Goal: Task Accomplishment & Management: Use online tool/utility

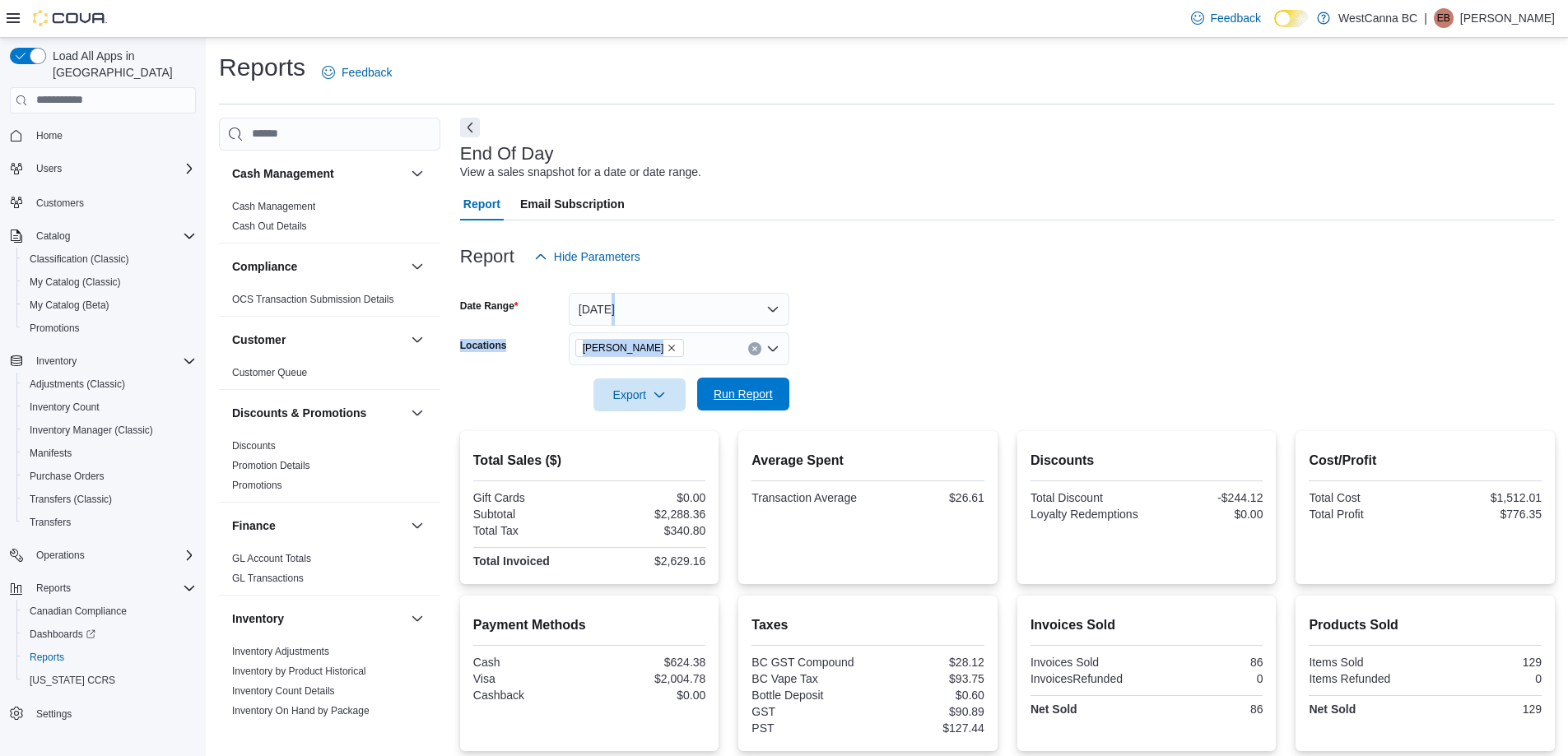
click at [720, 378] on span "Run Report" at bounding box center [743, 394] width 72 height 33
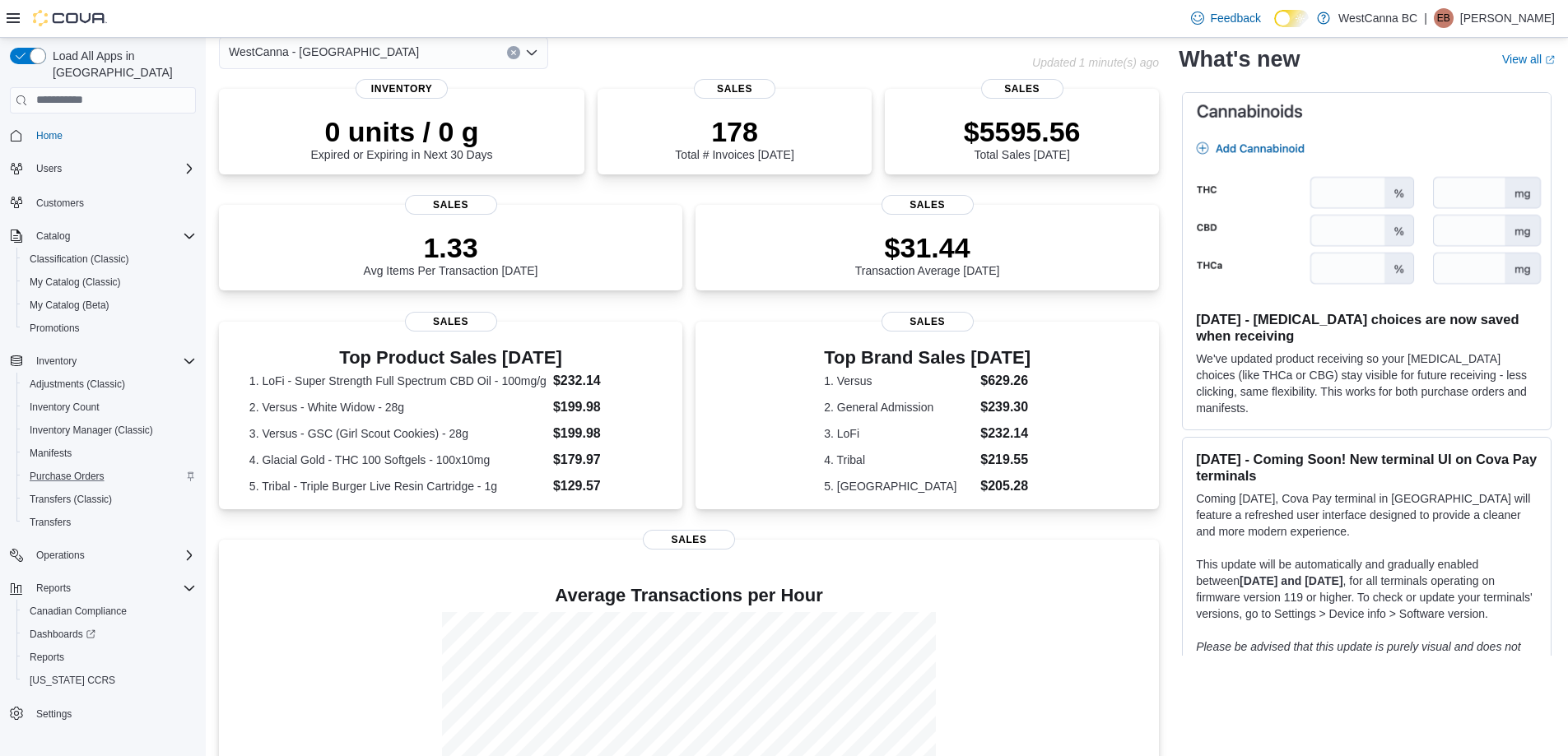
scroll to position [82, 0]
click at [55, 646] on button "Reports" at bounding box center [109, 657] width 186 height 23
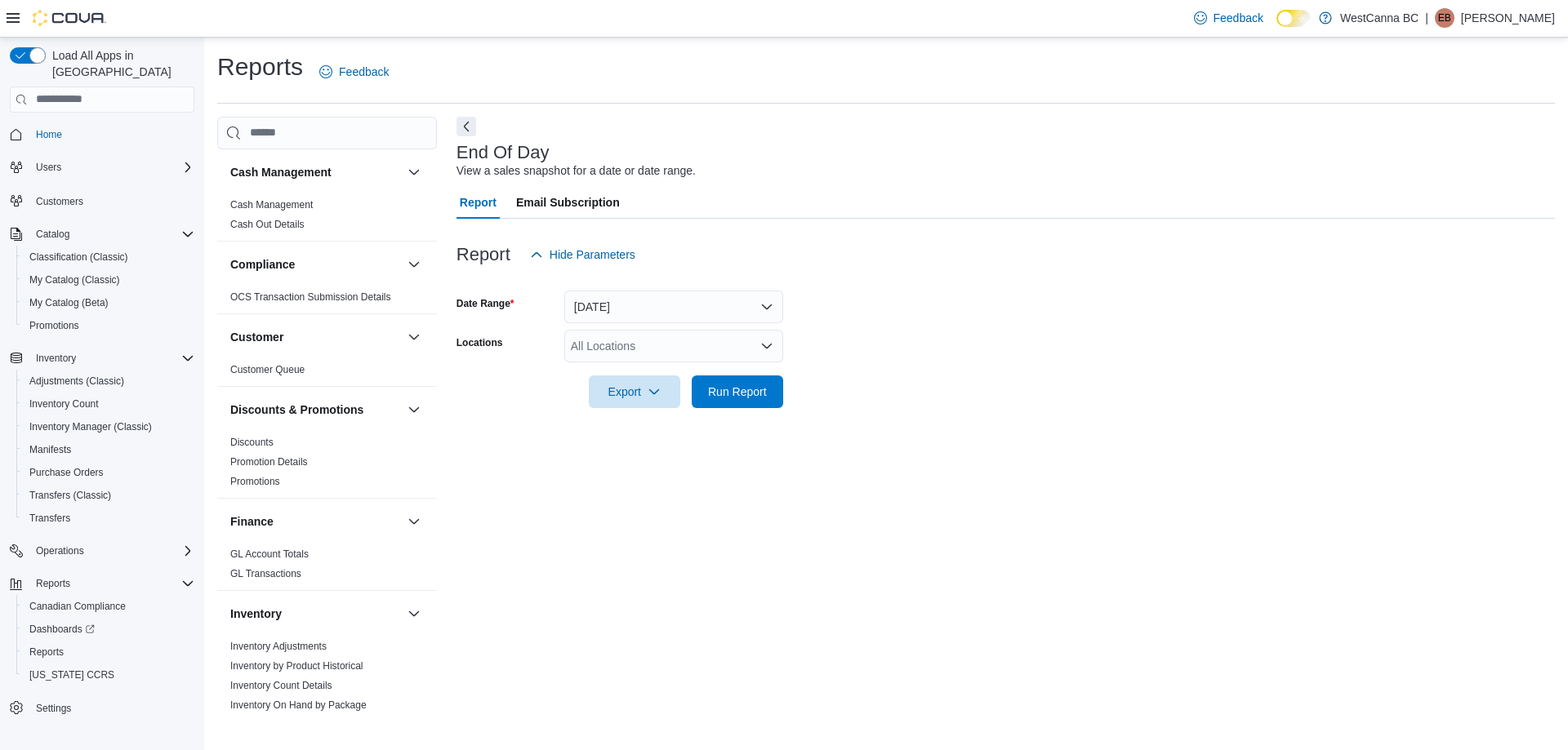
click at [648, 337] on div "All Locations" at bounding box center [673, 346] width 219 height 33
click at [690, 406] on button "WestCanna - Broadway" at bounding box center [673, 398] width 219 height 24
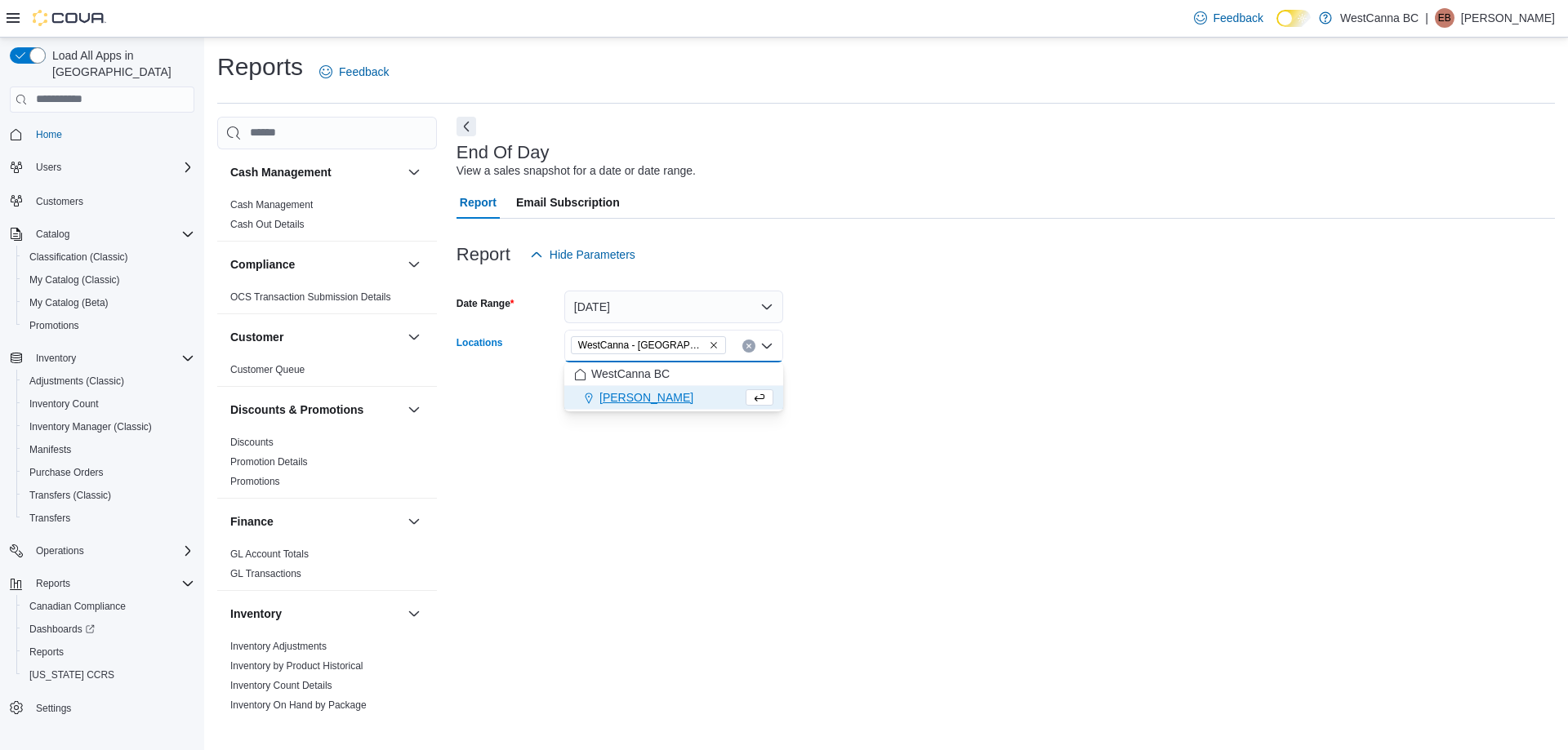
drag, startPoint x: 879, startPoint y: 372, endPoint x: 844, endPoint y: 370, distance: 35.1
click at [856, 370] on div at bounding box center [1005, 369] width 1098 height 13
click at [751, 388] on span "Run Report" at bounding box center [737, 391] width 59 height 16
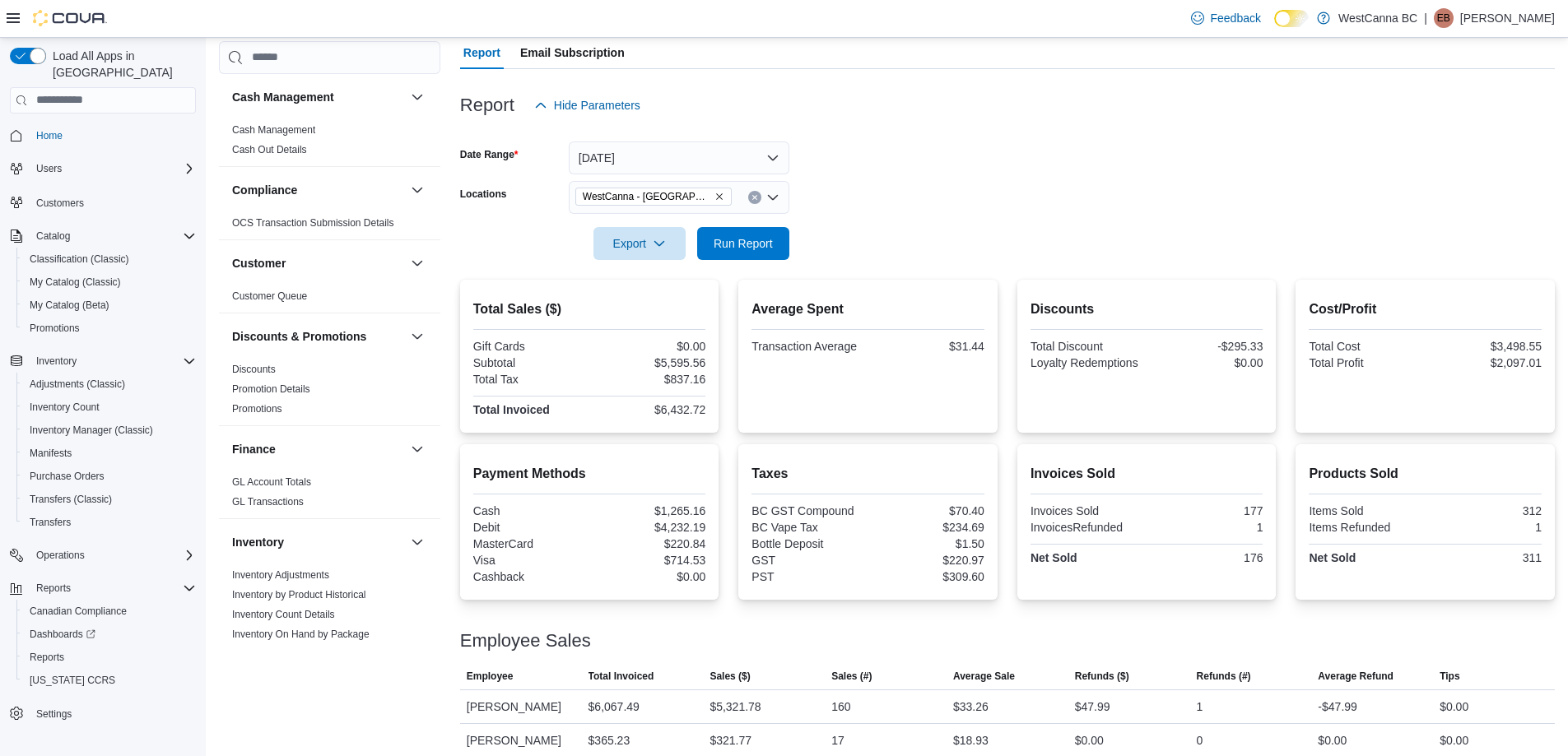
scroll to position [166, 0]
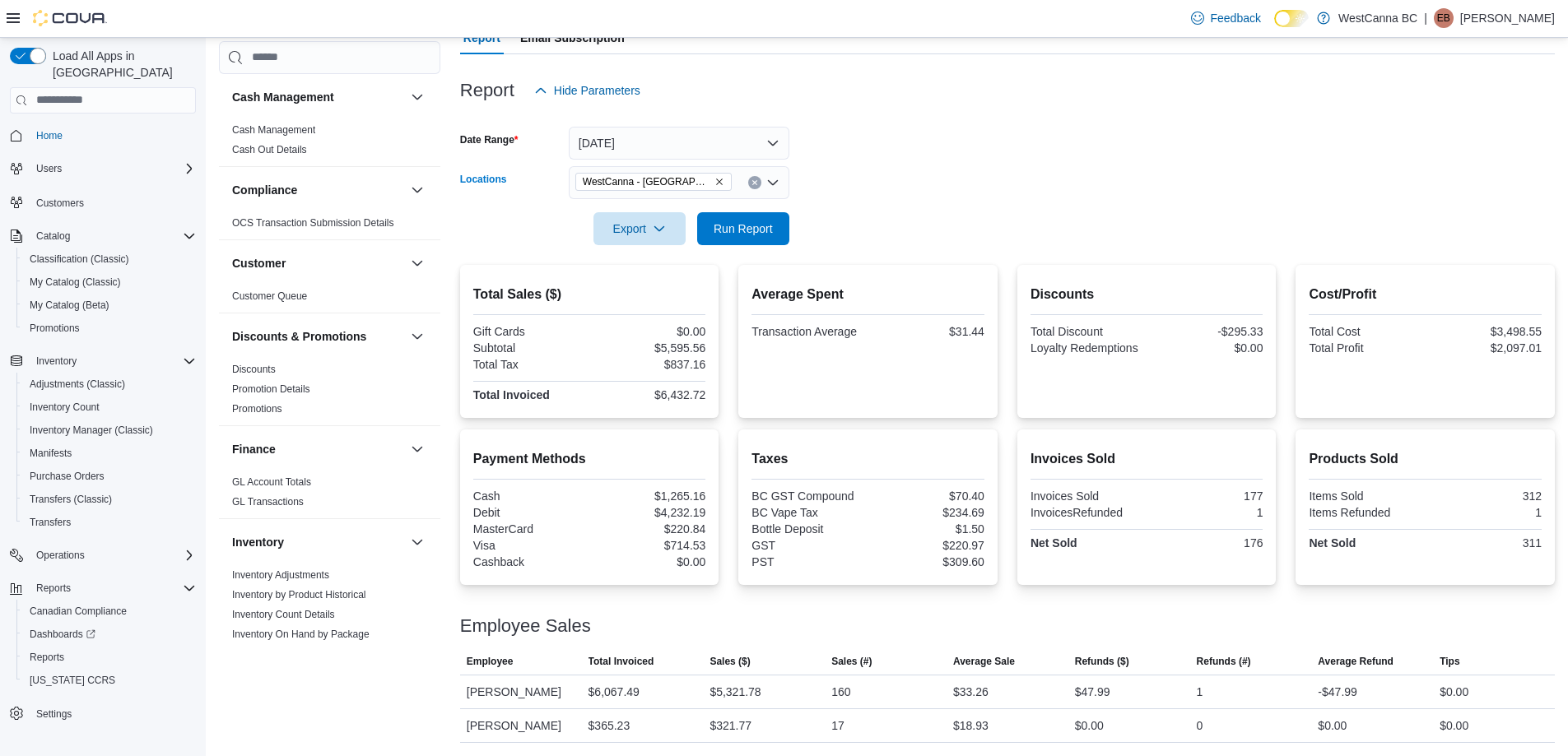
click at [714, 181] on icon "Remove WestCanna - Broadway from selection in this group" at bounding box center [719, 181] width 10 height 10
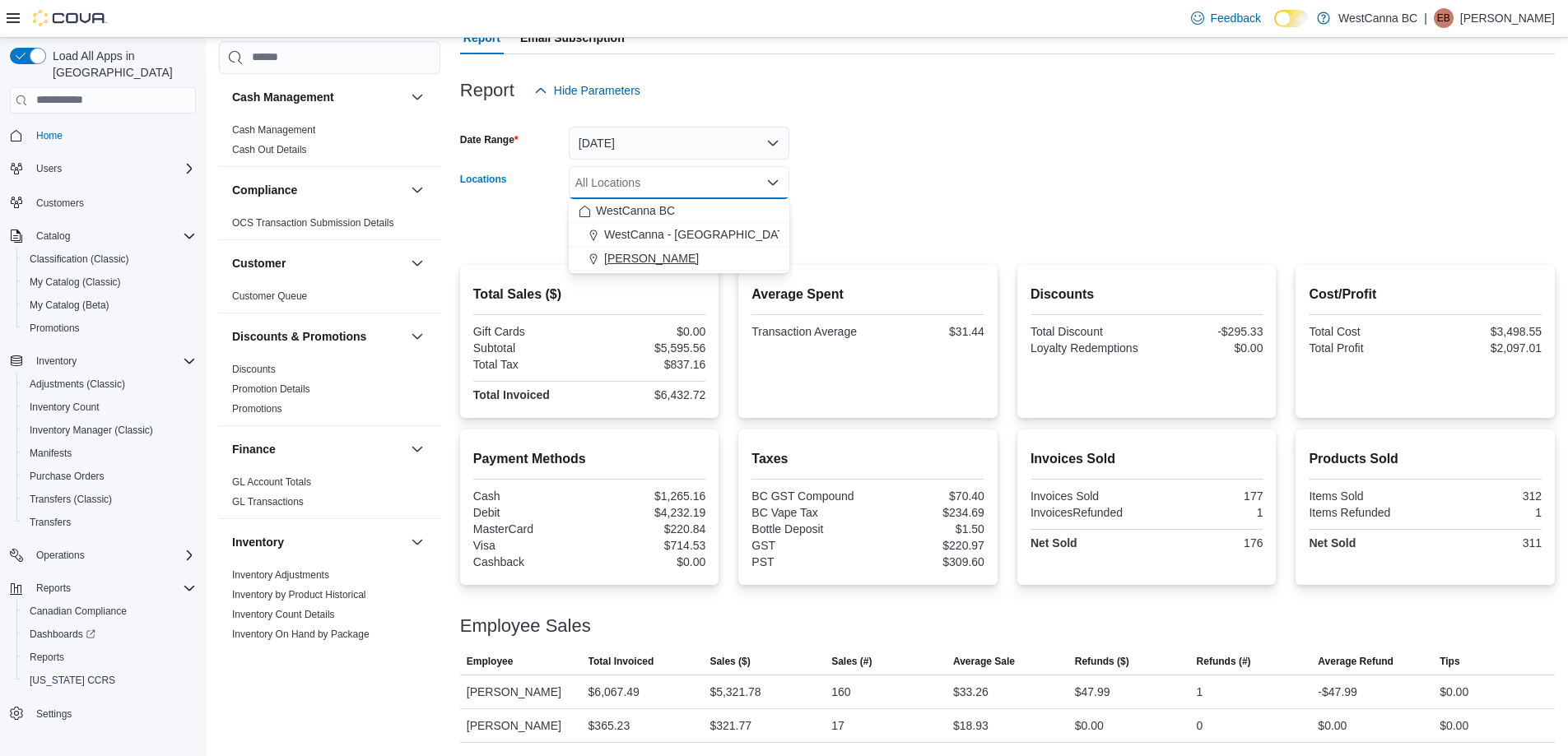
click at [685, 257] on span "[PERSON_NAME]" at bounding box center [651, 258] width 94 height 16
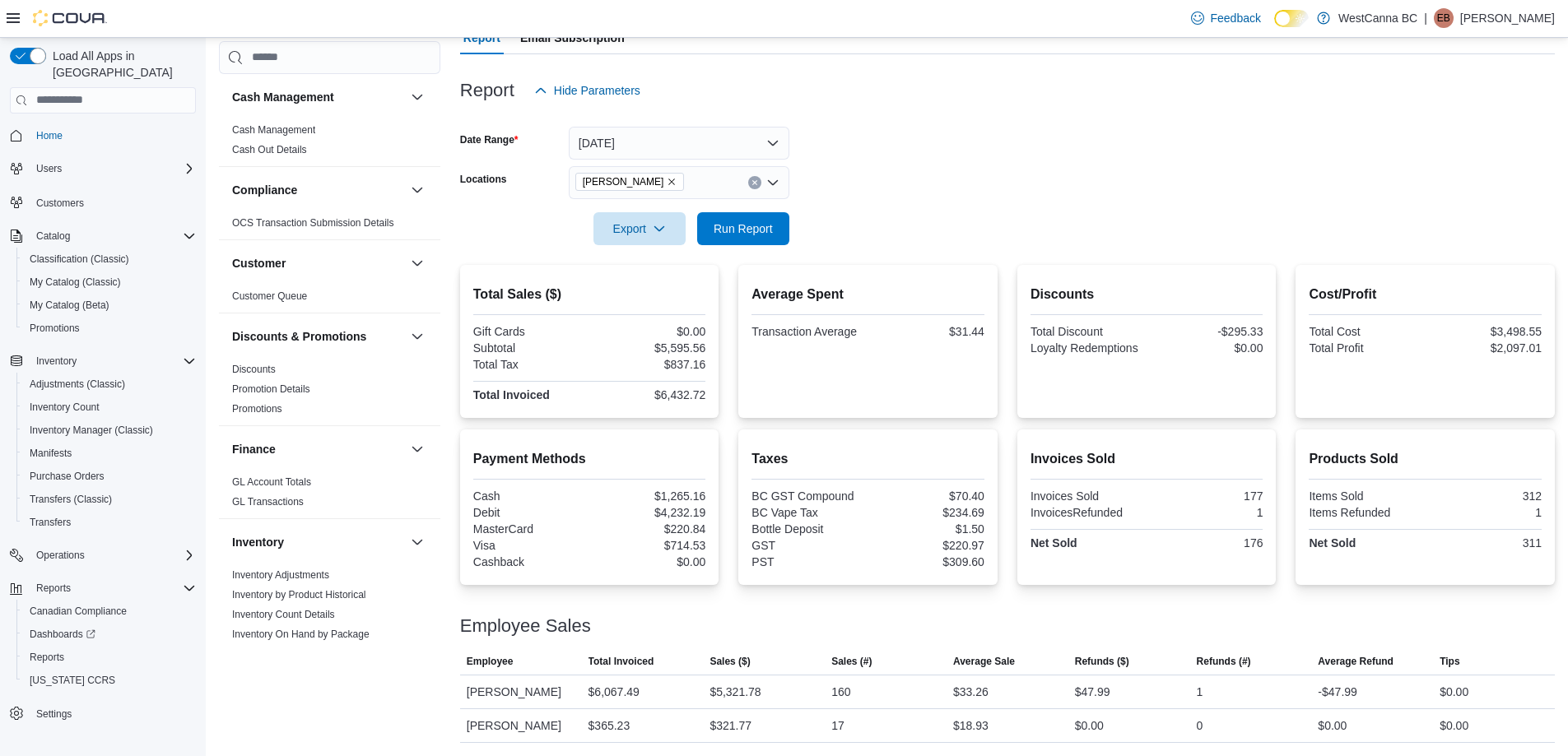
click at [841, 212] on div at bounding box center [1008, 205] width 1095 height 13
click at [758, 226] on span "Run Report" at bounding box center [743, 228] width 60 height 16
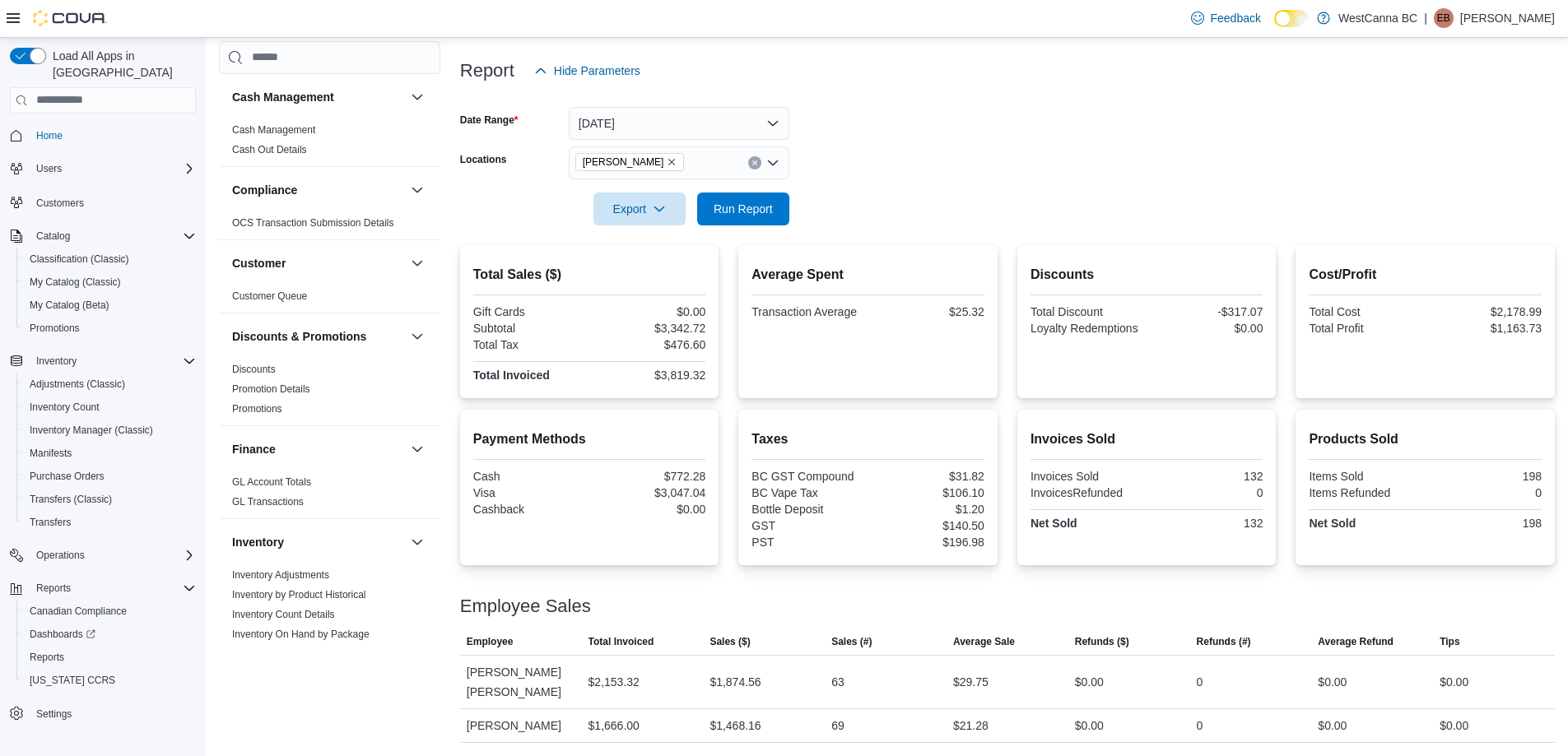
scroll to position [205, 0]
click at [735, 200] on span "Run Report" at bounding box center [743, 208] width 60 height 16
